Goal: Information Seeking & Learning: Get advice/opinions

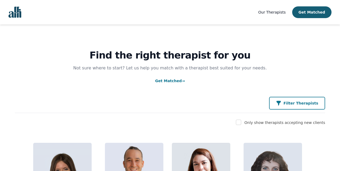
click at [281, 102] on icon "button" at bounding box center [279, 103] width 4 height 5
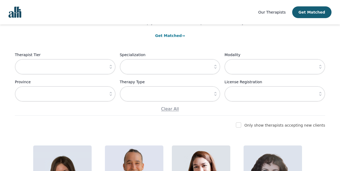
scroll to position [46, 0]
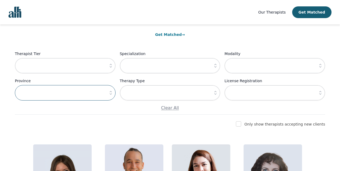
click at [103, 96] on input "text" at bounding box center [65, 92] width 101 height 15
click at [112, 93] on icon "button" at bounding box center [110, 92] width 5 height 5
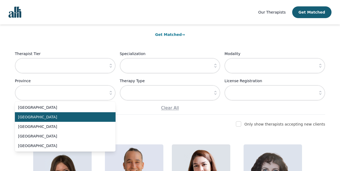
click at [102, 114] on li "[GEOGRAPHIC_DATA]" at bounding box center [65, 117] width 101 height 10
type input "[GEOGRAPHIC_DATA]"
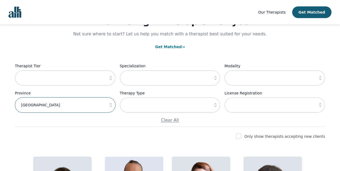
scroll to position [57, 0]
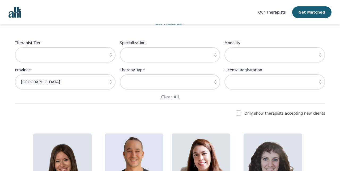
click at [257, 73] on label "License Registration" at bounding box center [275, 70] width 101 height 6
click at [253, 82] on input "text" at bounding box center [275, 81] width 101 height 15
click at [213, 83] on icon "button" at bounding box center [215, 81] width 5 height 5
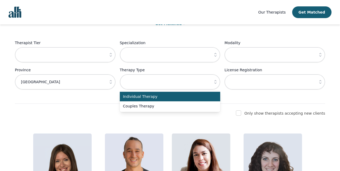
click at [194, 98] on span "Individual Therapy" at bounding box center [167, 96] width 88 height 5
type input "Individual Therapy"
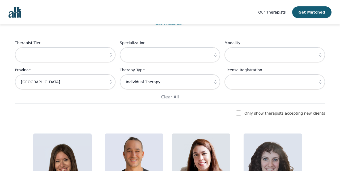
click at [216, 54] on icon "button" at bounding box center [215, 54] width 5 height 5
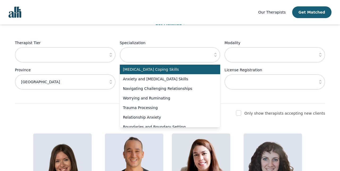
click at [321, 56] on icon "button" at bounding box center [320, 54] width 5 height 5
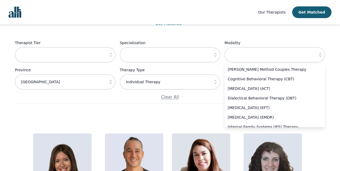
click at [113, 56] on icon "button" at bounding box center [110, 54] width 5 height 5
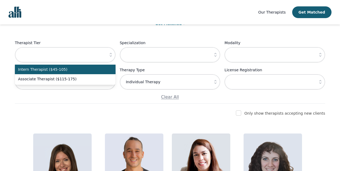
click at [79, 72] on span "Intern Therapist ($45-105)" at bounding box center [62, 69] width 88 height 5
type input "Intern Therapist ($45-105)"
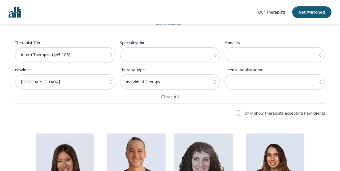
click at [320, 82] on icon "button" at bounding box center [320, 81] width 5 height 5
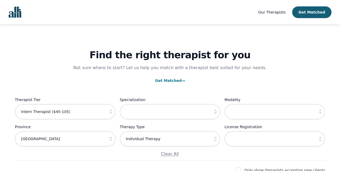
scroll to position [0, 0]
click at [17, 10] on img "Global" at bounding box center [15, 12] width 13 height 11
